Goal: Use online tool/utility: Utilize a website feature to perform a specific function

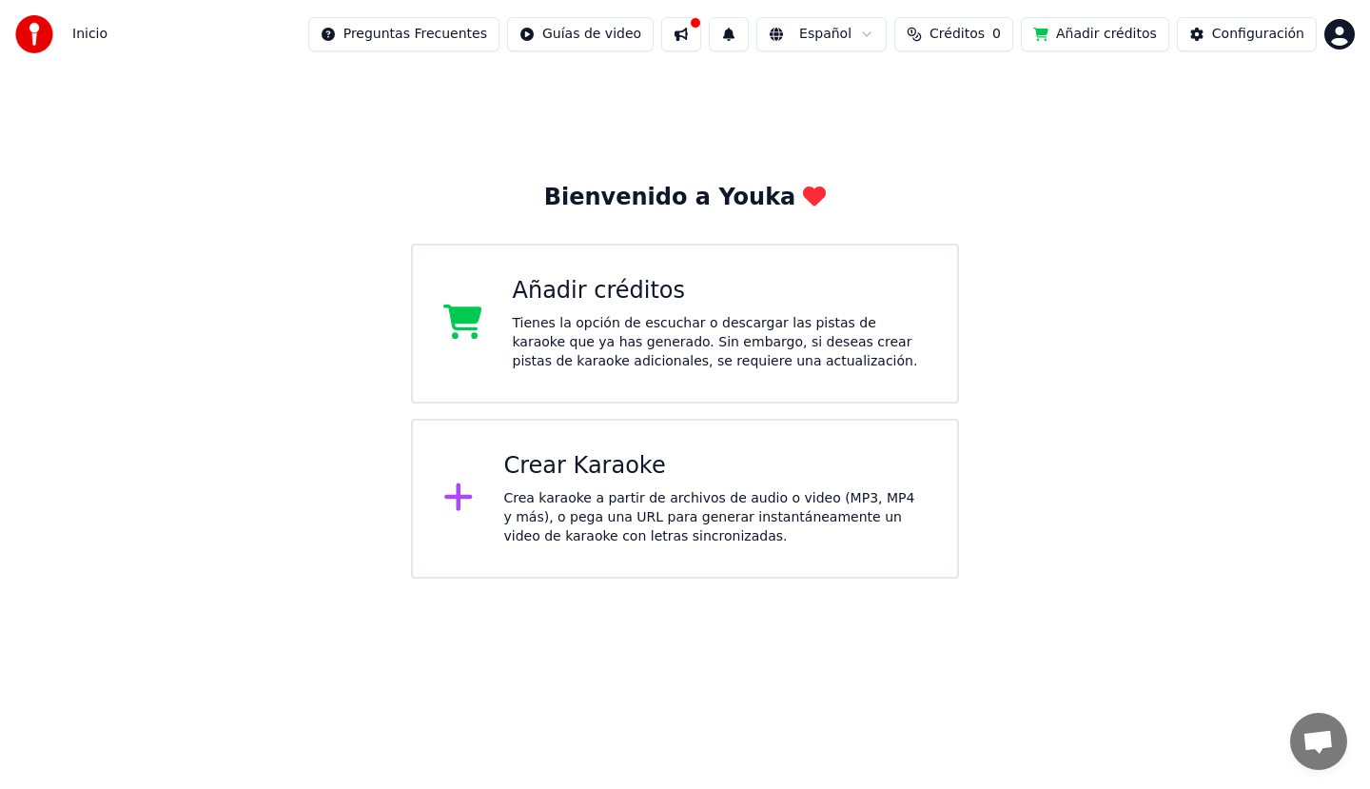
click at [889, 495] on div "Crea karaoke a partir de archivos de audio o video (MP3, MP4 y más), o pega una…" at bounding box center [715, 517] width 423 height 57
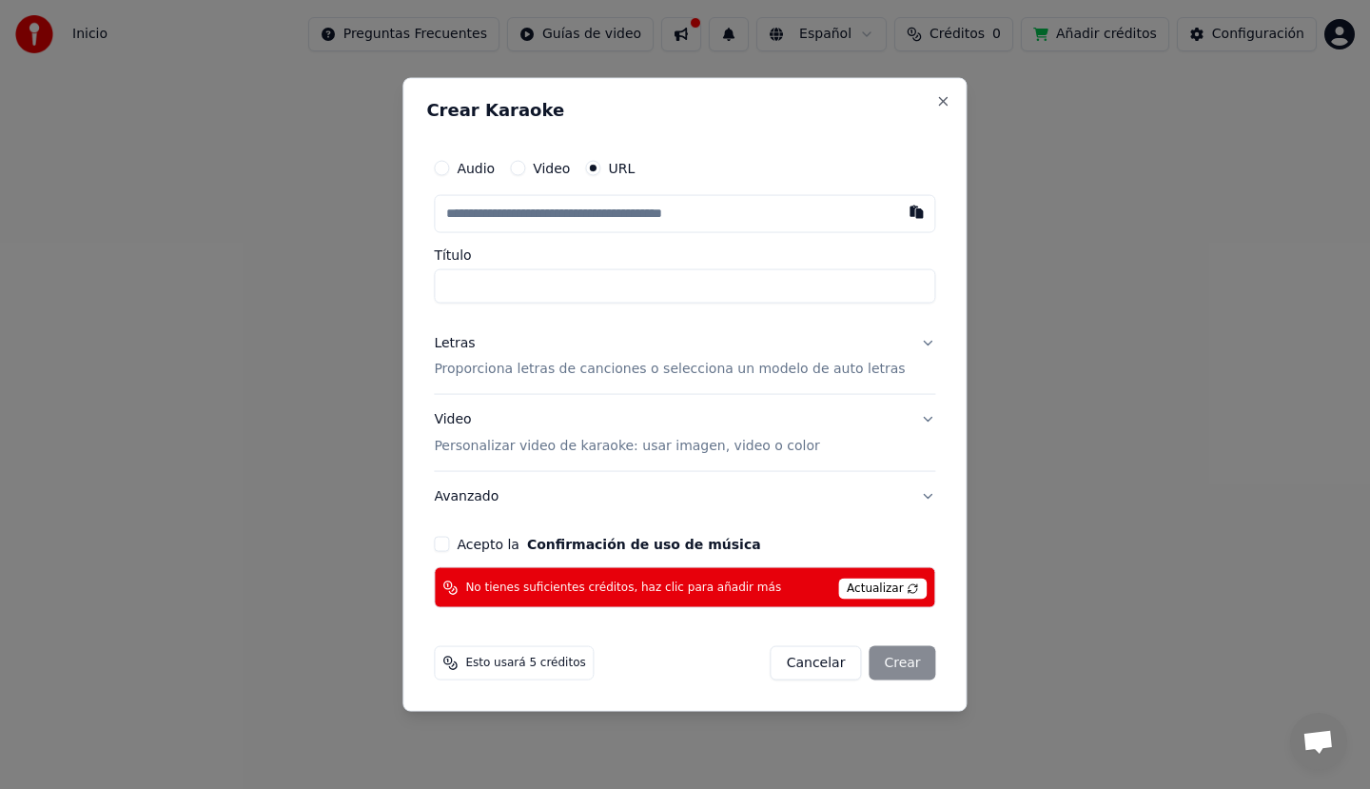
click at [495, 171] on label "Audio" at bounding box center [476, 167] width 38 height 13
click at [449, 171] on button "Audio" at bounding box center [441, 167] width 15 height 15
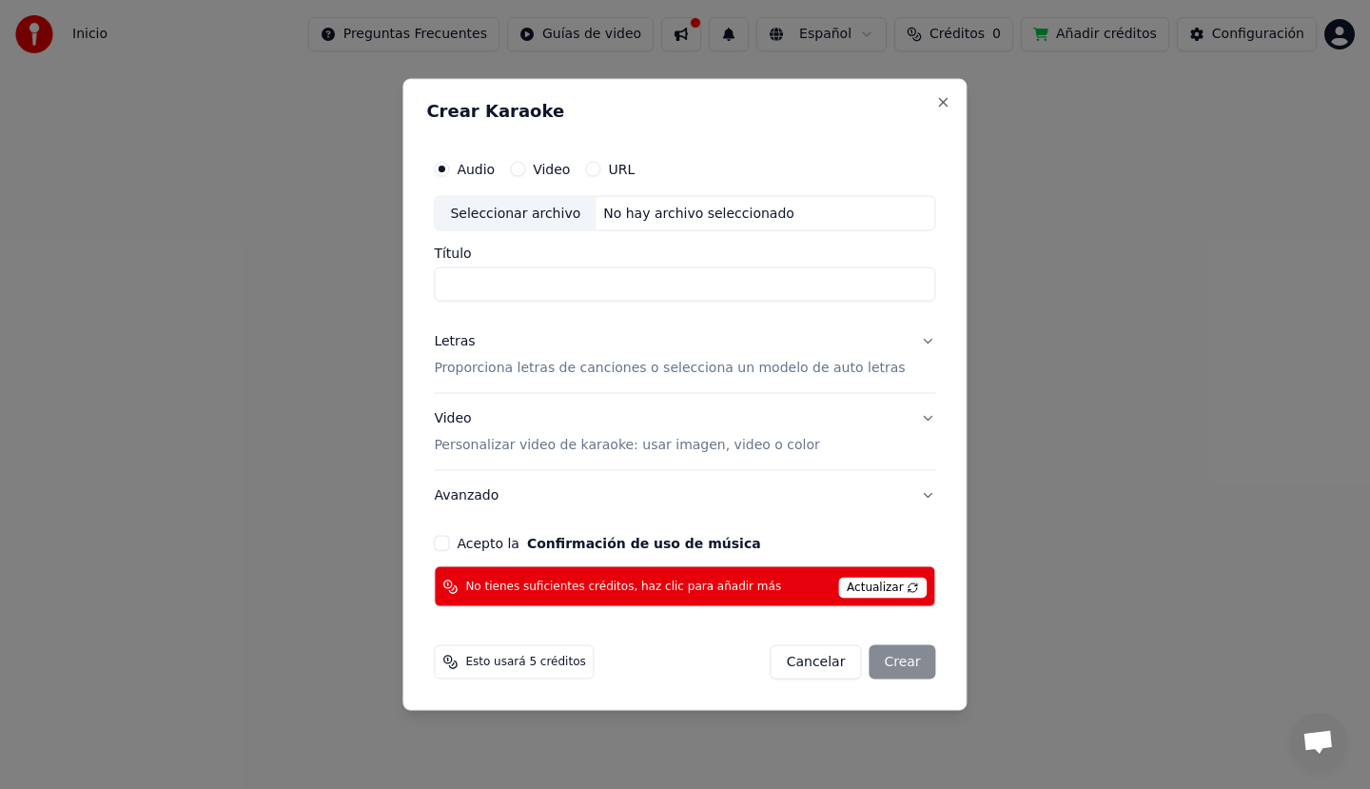
click at [557, 167] on label "Video" at bounding box center [551, 168] width 37 height 13
click at [525, 167] on button "Video" at bounding box center [517, 168] width 15 height 15
click at [528, 168] on div "Audio Video URL" at bounding box center [534, 168] width 201 height 15
click at [909, 105] on h2 "Crear Karaoke" at bounding box center [684, 110] width 516 height 17
click at [922, 93] on div "Crear Karaoke Audio Video URL Seleccionar archivo No hay archivo seleccionado T…" at bounding box center [684, 394] width 564 height 633
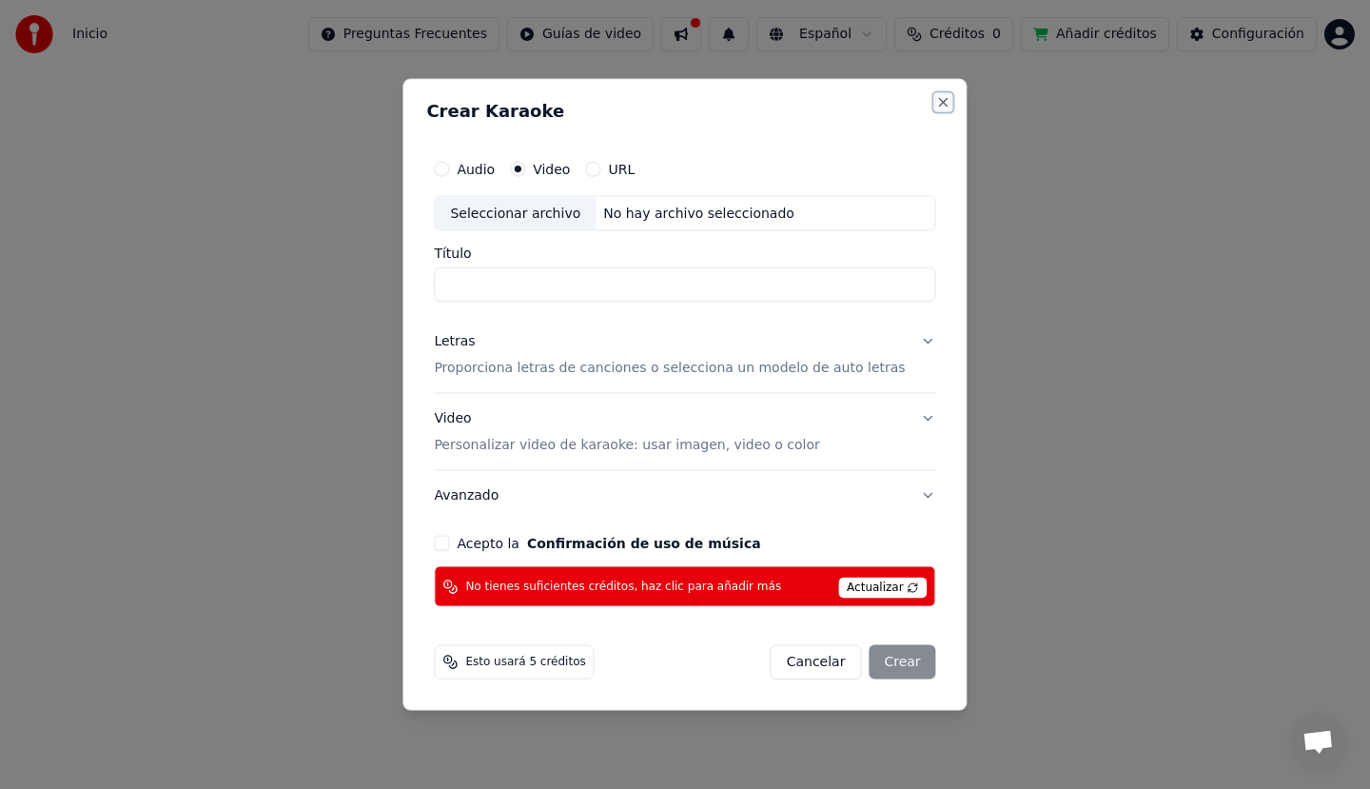
click at [936, 105] on button "Close" at bounding box center [943, 101] width 15 height 15
